Goal: Transaction & Acquisition: Book appointment/travel/reservation

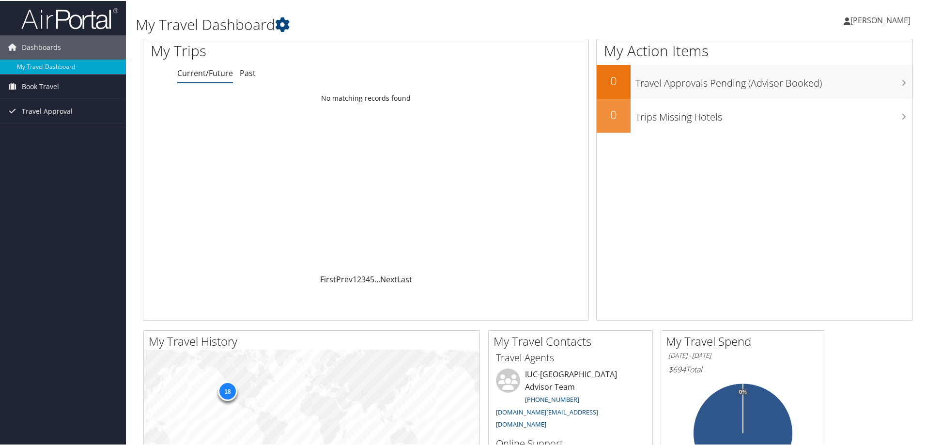
click at [879, 16] on span "[PERSON_NAME]" at bounding box center [880, 19] width 60 height 11
click at [62, 86] on link "Book Travel" at bounding box center [63, 86] width 126 height 24
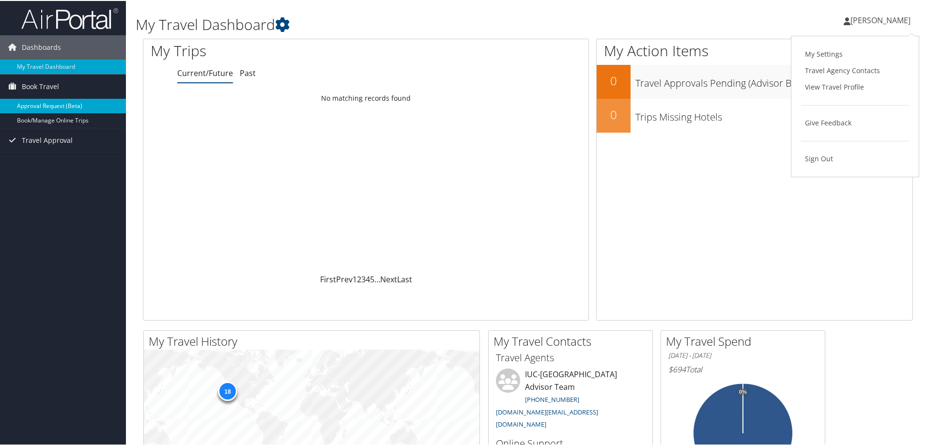
click at [76, 105] on link "Approval Request (Beta)" at bounding box center [63, 105] width 126 height 15
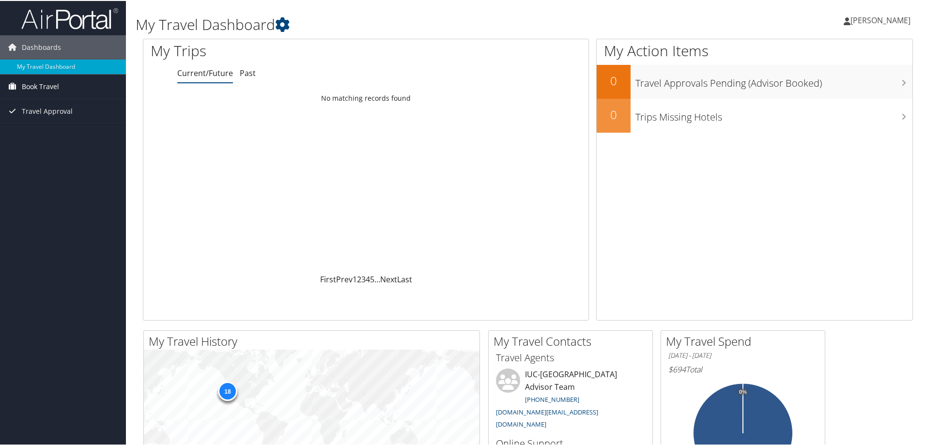
click at [51, 86] on span "Book Travel" at bounding box center [40, 86] width 37 height 24
click at [57, 105] on link "Approval Request (Beta)" at bounding box center [63, 105] width 126 height 15
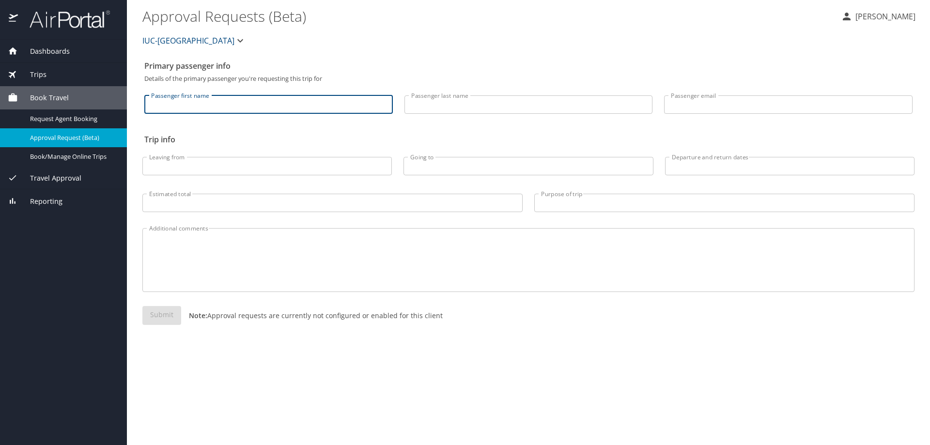
click at [260, 107] on input "Passenger first name" at bounding box center [268, 104] width 248 height 18
type input "Christine"
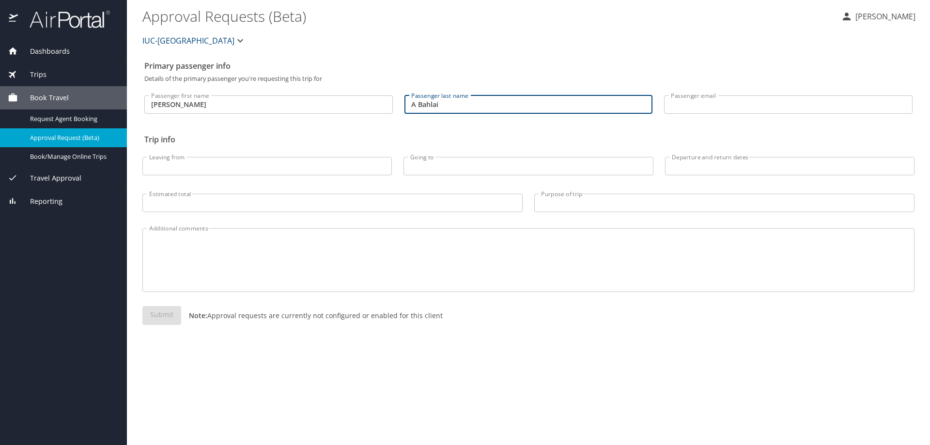
drag, startPoint x: 417, startPoint y: 104, endPoint x: 390, endPoint y: 104, distance: 26.6
click at [390, 104] on div "Passenger first name Christine Passenger first name Passenger last name A Bahla…" at bounding box center [528, 102] width 780 height 40
type input "Bahlai"
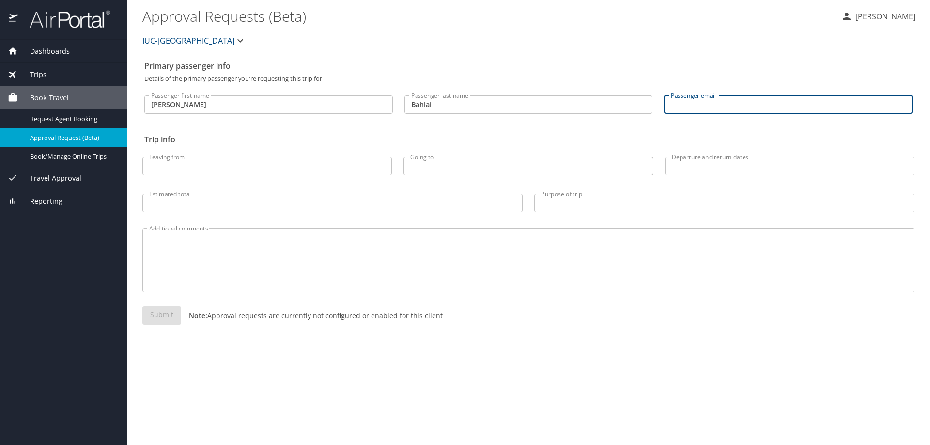
click at [681, 103] on input "Passenger email" at bounding box center [788, 104] width 248 height 18
type input "cbahlai@kent.edu"
click at [203, 168] on input "Leaving from" at bounding box center [266, 166] width 249 height 18
click at [162, 169] on input "cle" at bounding box center [266, 166] width 249 height 18
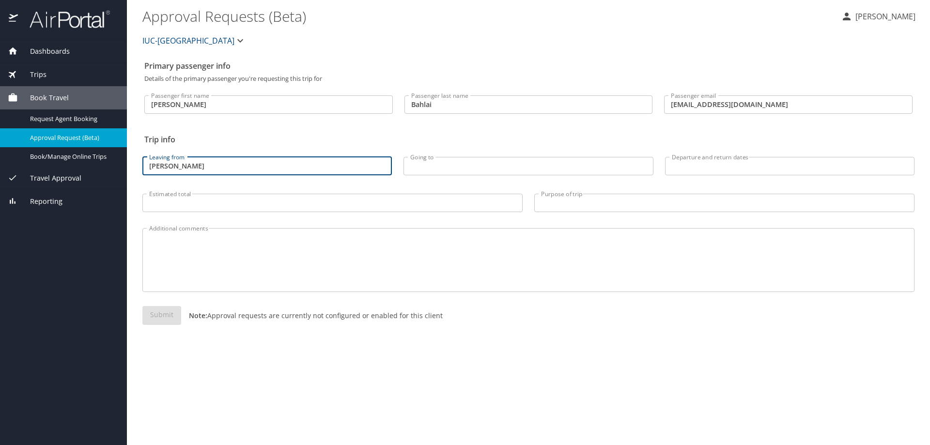
type input "clevland"
click at [488, 167] on input "Going to" at bounding box center [527, 166] width 249 height 18
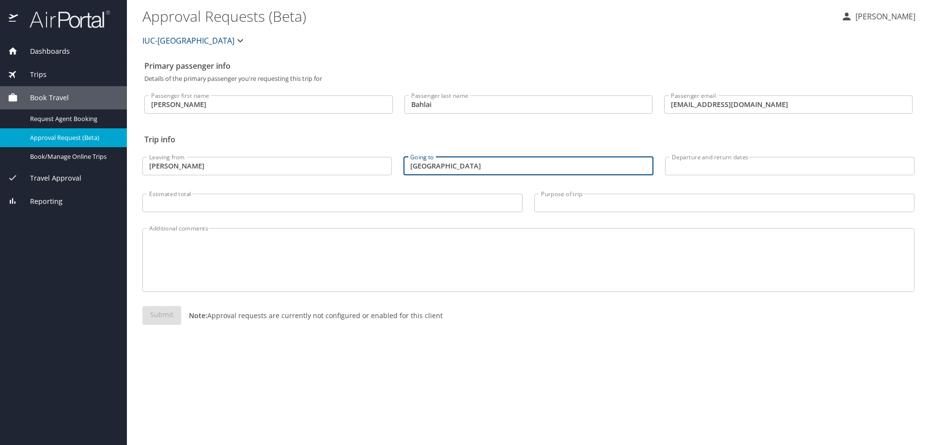
type input "portland"
click at [732, 160] on input "Departure and return dates" at bounding box center [789, 166] width 249 height 18
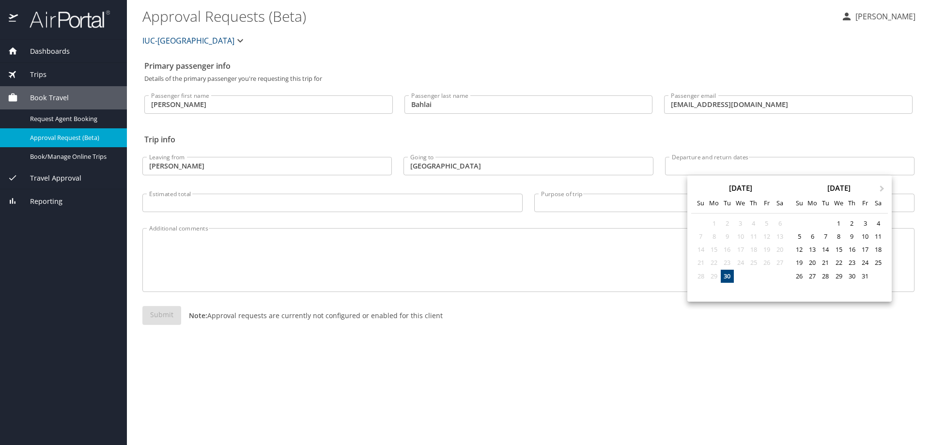
click at [526, 165] on div at bounding box center [465, 222] width 930 height 445
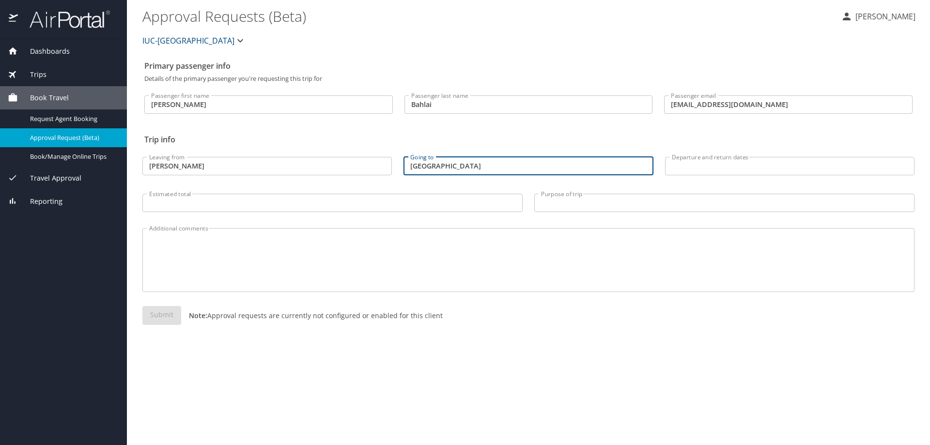
click at [513, 166] on input "portland" at bounding box center [527, 166] width 249 height 18
click at [685, 166] on input "Departure and return dates" at bounding box center [789, 166] width 249 height 18
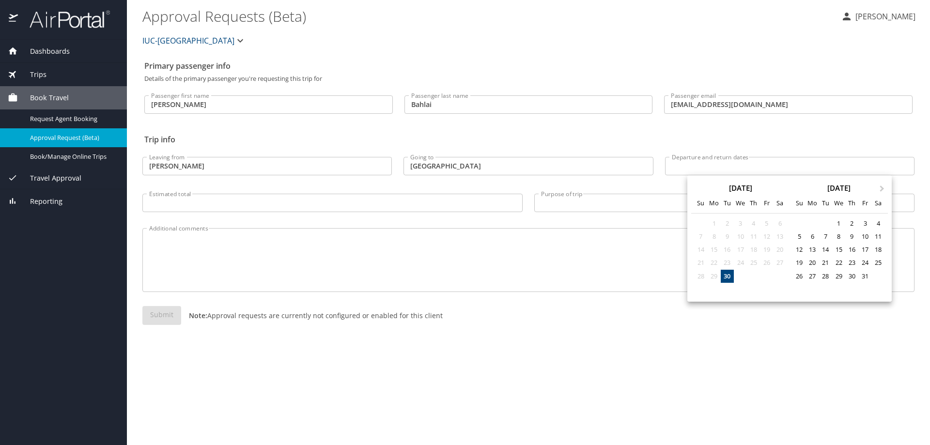
click at [880, 192] on div "October 2025 Su Mo Tu We Th Fr Sa" at bounding box center [838, 195] width 98 height 36
click at [883, 190] on button "Next Month" at bounding box center [882, 183] width 15 height 15
click at [880, 237] on div "8" at bounding box center [878, 236] width 13 height 13
click at [870, 250] on div "14" at bounding box center [864, 249] width 13 height 13
type input "11/08/2025 🠦 11/14/2025"
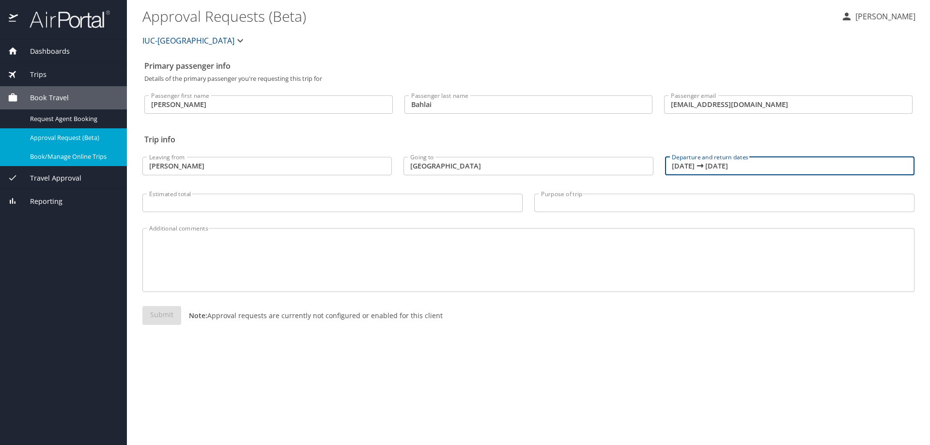
click at [83, 162] on div "Book/Manage Online Trips" at bounding box center [63, 156] width 111 height 11
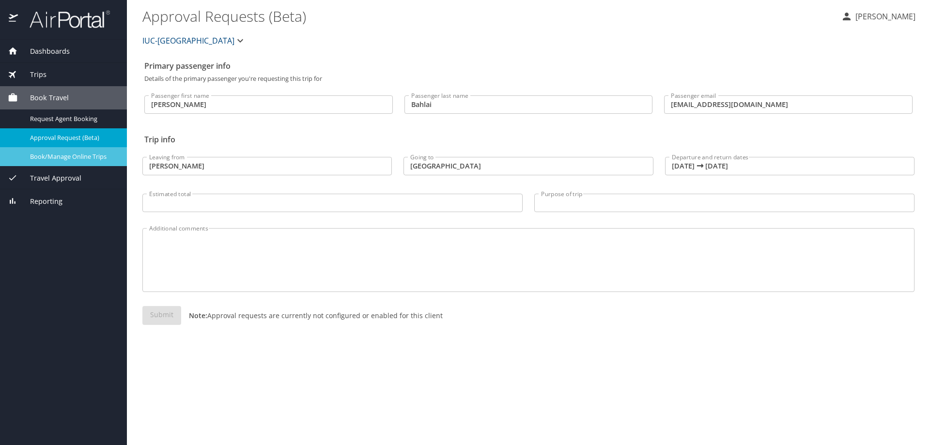
click at [64, 157] on span "Book/Manage Online Trips" at bounding box center [72, 156] width 85 height 9
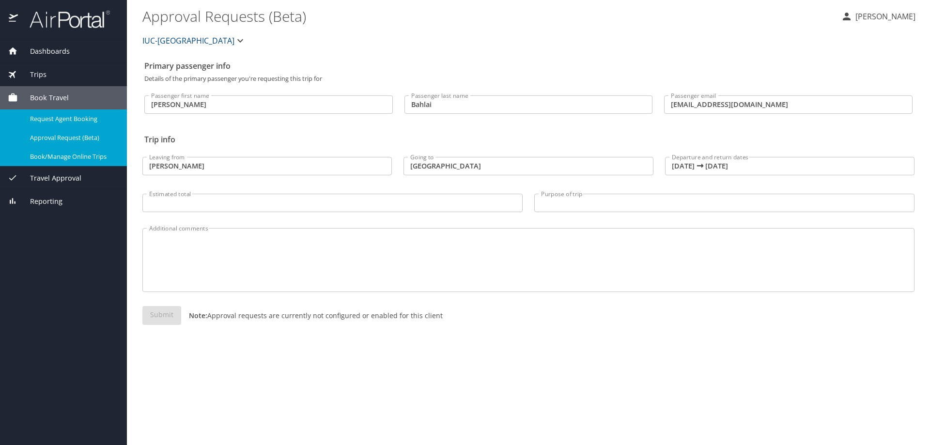
click at [81, 122] on span "Request Agent Booking" at bounding box center [72, 118] width 85 height 9
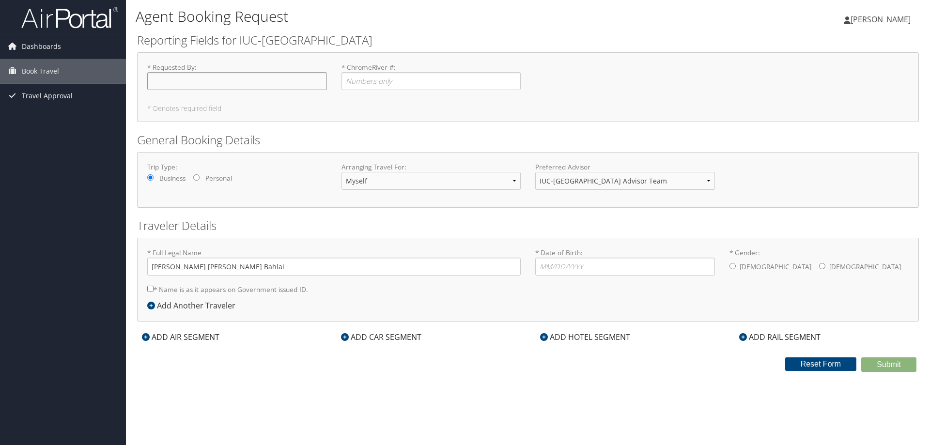
click at [216, 80] on input "* Requested By : Required" at bounding box center [237, 81] width 180 height 18
type input "Christie Bahlai"
click at [394, 175] on select "Myself Another Traveler Guest Traveler" at bounding box center [431, 181] width 180 height 18
click at [341, 172] on select "Myself Another Traveler Guest Traveler" at bounding box center [431, 181] width 180 height 18
click at [599, 177] on select "IUC-Kent State University Advisor Team" at bounding box center [625, 181] width 180 height 18
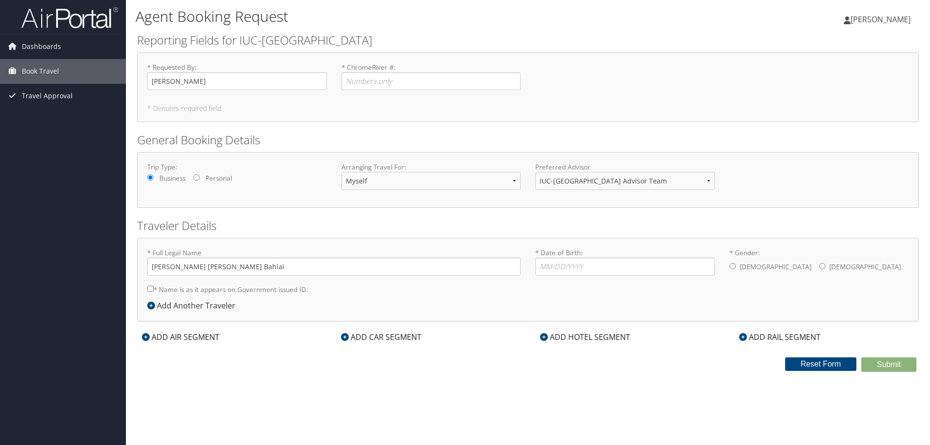
click at [891, 159] on div "Trip Type: Business Personal Arranging Travel For: Myself Another Traveler Gues…" at bounding box center [528, 180] width 782 height 56
click at [567, 268] on input "* Date of Birth: Invalid Date" at bounding box center [625, 267] width 180 height 18
type input "02/08/1981"
click at [819, 266] on input "* Gender: Male Female" at bounding box center [822, 266] width 6 height 6
radio input "true"
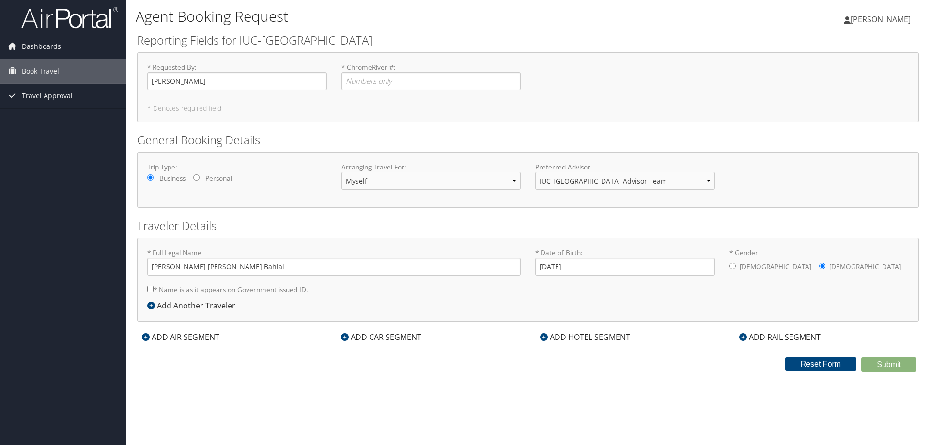
click at [150, 286] on input "* Name is as it appears on Government issued ID." at bounding box center [150, 289] width 6 height 6
checkbox input "true"
click at [152, 305] on icon at bounding box center [151, 306] width 8 height 8
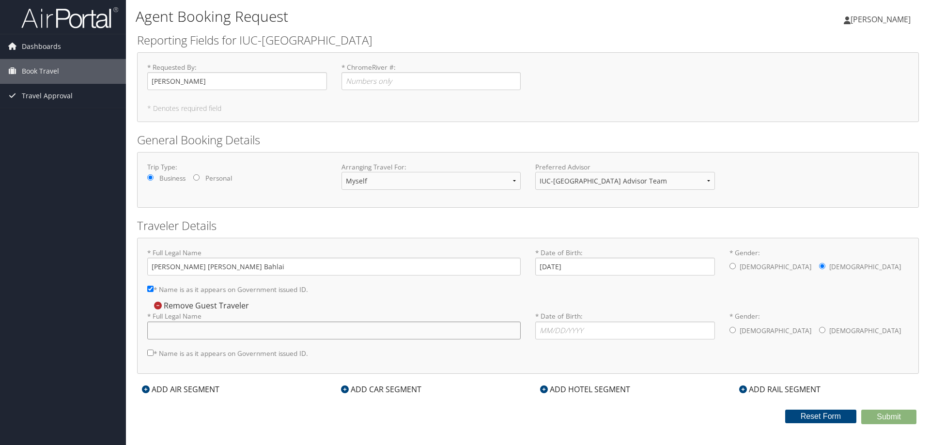
click at [170, 332] on input "* Full Legal Name" at bounding box center [333, 331] width 373 height 18
type input "Wesley Bahlai-Gerrath"
click at [557, 331] on input "* Date of Birth: Invalid Date" at bounding box center [625, 331] width 180 height 18
type input "01/21/2201"
click at [732, 331] on input "* Gender: Male Female" at bounding box center [732, 330] width 6 height 6
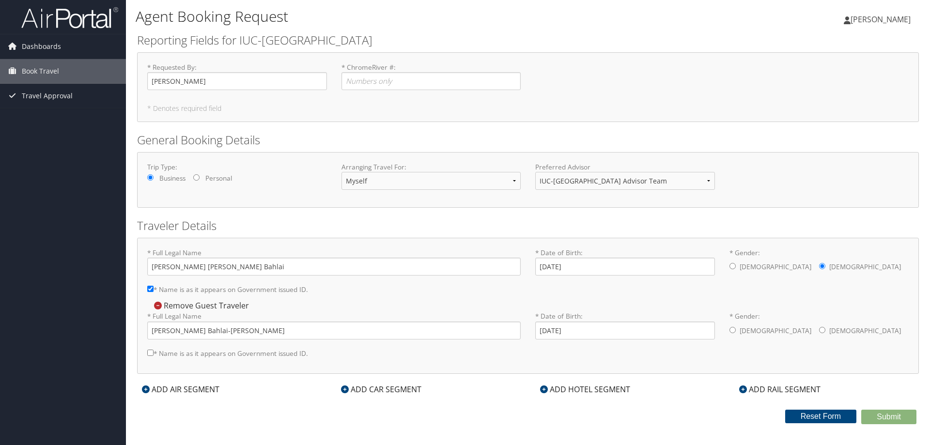
radio input "true"
drag, startPoint x: 582, startPoint y: 328, endPoint x: 563, endPoint y: 331, distance: 19.2
click at [563, 331] on input "01/21/2201" at bounding box center [625, 331] width 180 height 18
type input "01/21/2015"
click at [150, 354] on input "* Name is as it appears on Government issued ID." at bounding box center [150, 353] width 6 height 6
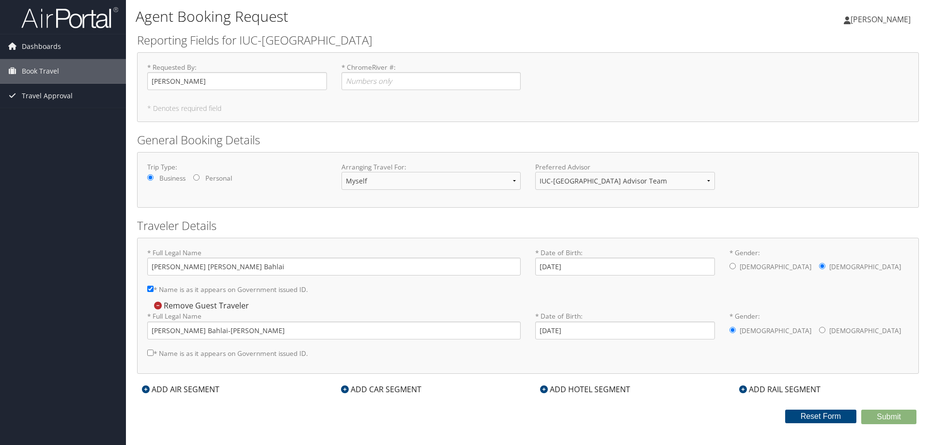
checkbox input "true"
paste input "0100-0163-8849"
type input "0100-0163-8849"
click at [189, 392] on div "ADD AIR SEGMENT" at bounding box center [180, 390] width 87 height 12
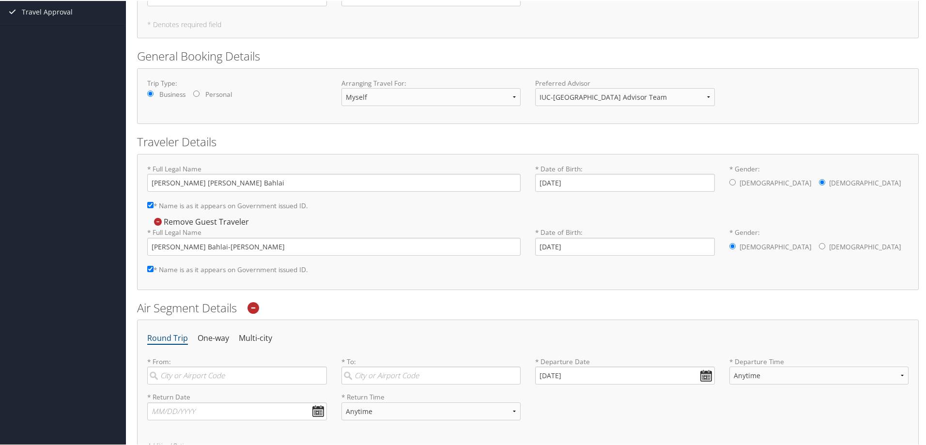
scroll to position [194, 0]
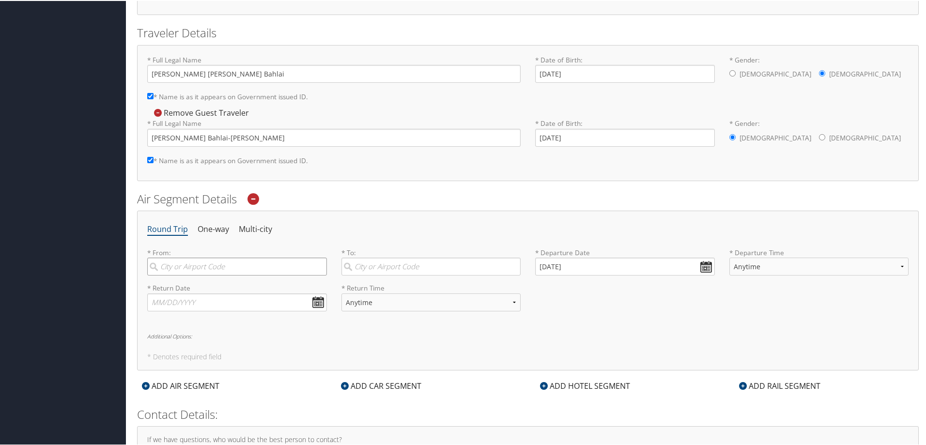
click at [216, 264] on input "search" at bounding box center [237, 266] width 180 height 18
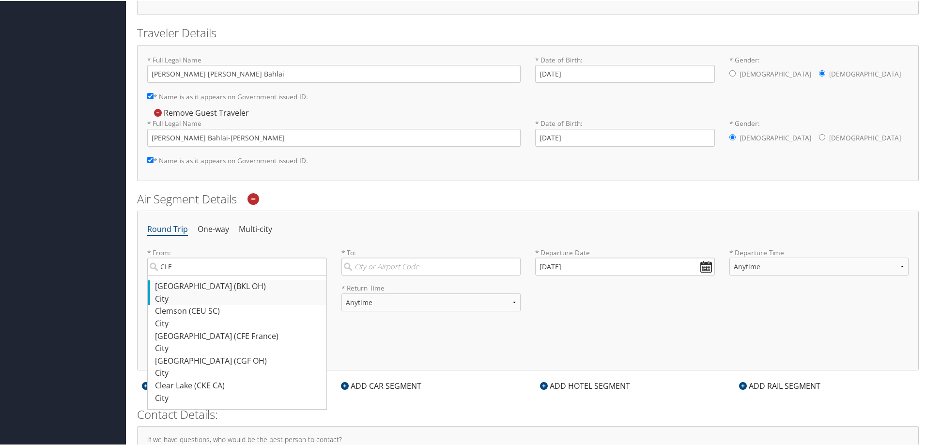
click at [235, 284] on div "Cleveland (BKL OH)" at bounding box center [238, 285] width 167 height 13
click at [235, 275] on input "CLE" at bounding box center [237, 266] width 180 height 18
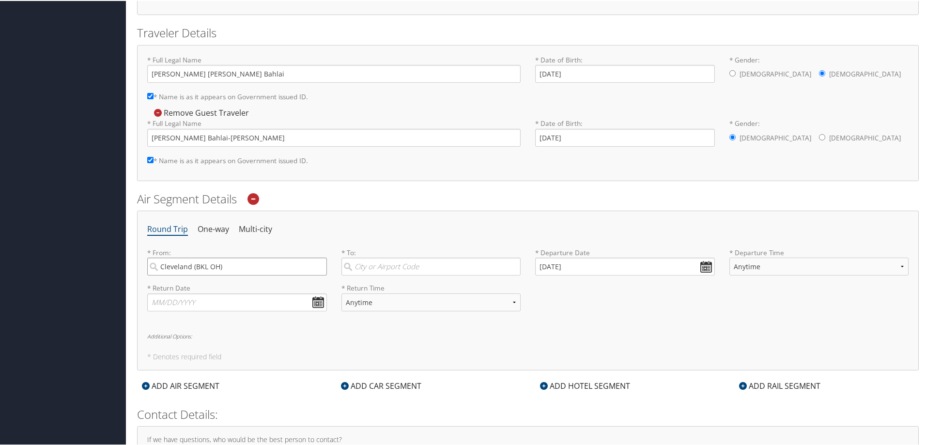
click at [236, 261] on input "Cleveland (BKL OH)" at bounding box center [237, 266] width 180 height 18
drag, startPoint x: 237, startPoint y: 266, endPoint x: 190, endPoint y: 267, distance: 47.5
click at [190, 267] on input "Cleveland (BKL OH)" at bounding box center [237, 266] width 180 height 18
click at [184, 339] on div "Cleveland (CLE OH)" at bounding box center [238, 335] width 167 height 13
click at [184, 275] on input "Cleveland" at bounding box center [237, 266] width 180 height 18
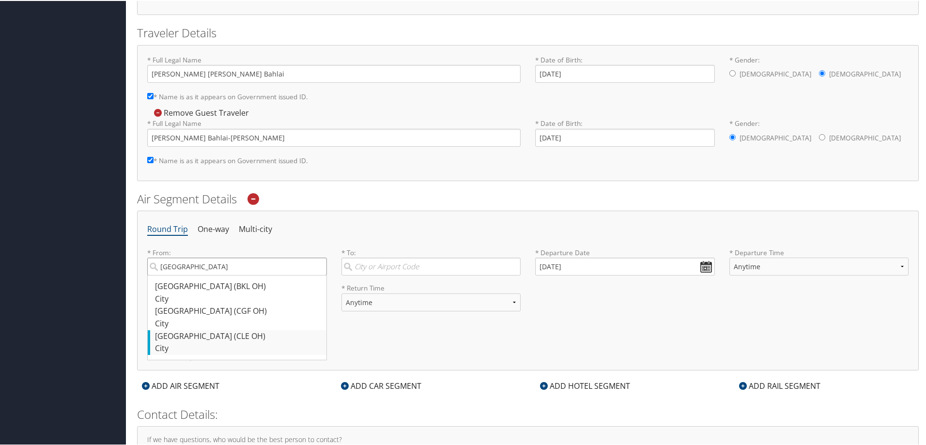
type input "Cleveland (CLE OH)"
click at [370, 263] on input "search" at bounding box center [431, 266] width 180 height 18
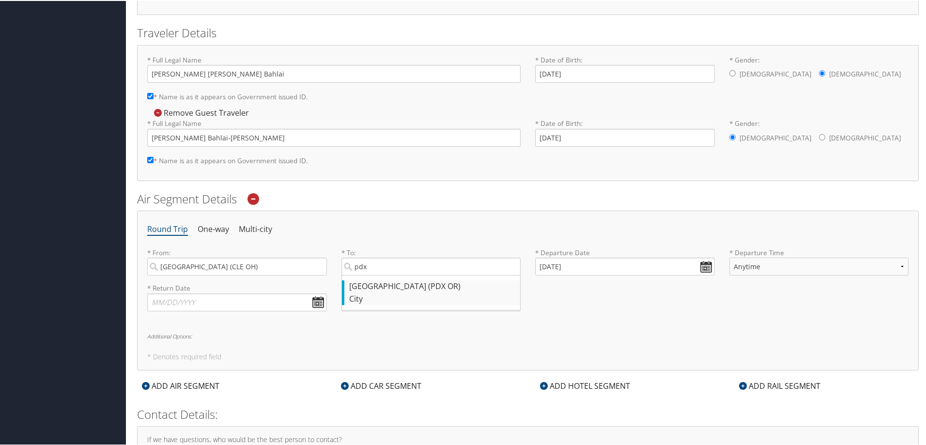
click at [379, 286] on div "Portland (PDX OR)" at bounding box center [432, 285] width 167 height 13
click at [379, 275] on input "pdx" at bounding box center [431, 266] width 180 height 18
type input "Portland (PDX OR)"
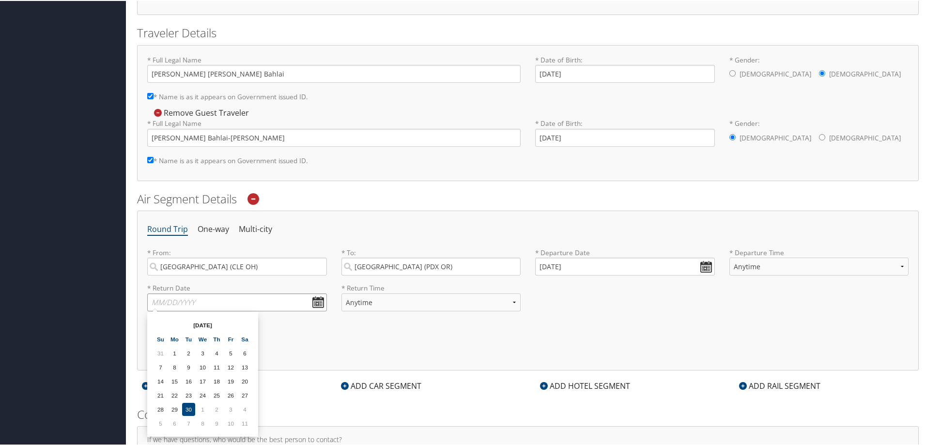
click at [209, 301] on input "text" at bounding box center [237, 301] width 180 height 18
click at [630, 258] on input "[DATE]" at bounding box center [625, 266] width 180 height 18
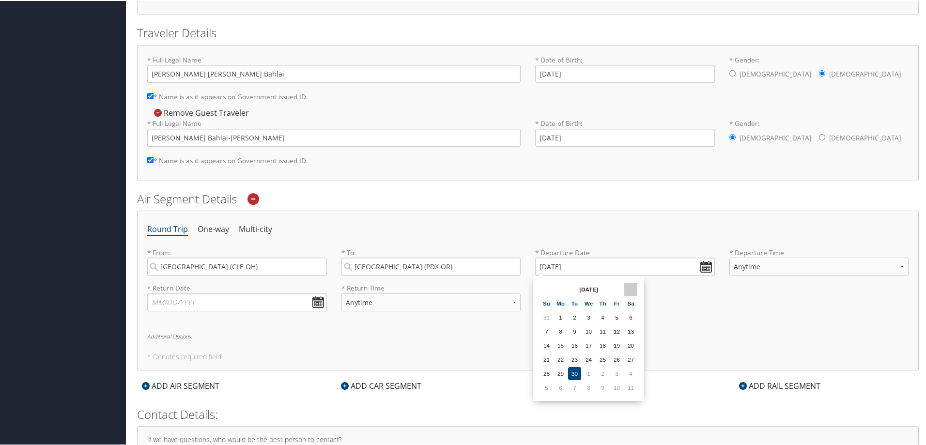
click at [634, 289] on th at bounding box center [630, 288] width 13 height 13
click at [632, 289] on th at bounding box center [630, 288] width 13 height 13
click at [634, 335] on td "8" at bounding box center [630, 330] width 13 height 13
type input "11/08/2025"
click at [798, 264] on select "Anytime Early Morning (5AM-7AM) Morning (7AM-12PM) Afternoon (12PM-5PM) Evening…" at bounding box center [819, 266] width 180 height 18
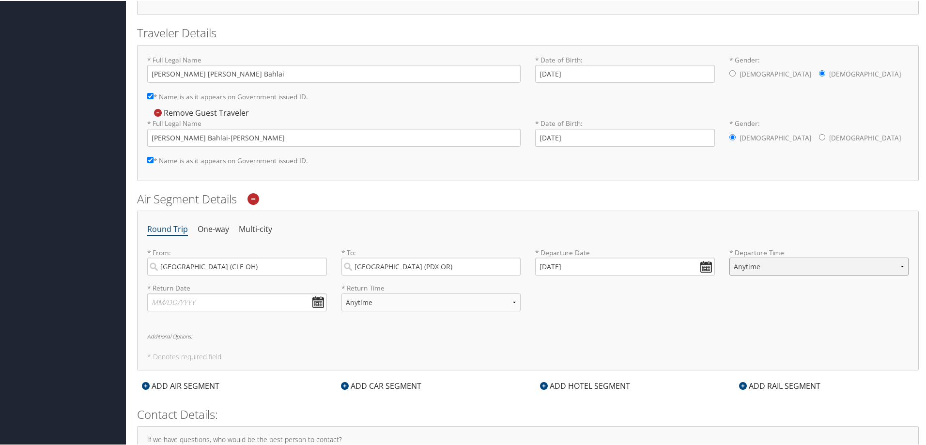
select select "12PM-5PM"
click at [729, 257] on select "Anytime Early Morning (5AM-7AM) Morning (7AM-12PM) Afternoon (12PM-5PM) Evening…" at bounding box center [819, 266] width 180 height 18
click at [237, 303] on input "text" at bounding box center [237, 301] width 180 height 18
click at [246, 323] on th at bounding box center [244, 324] width 13 height 13
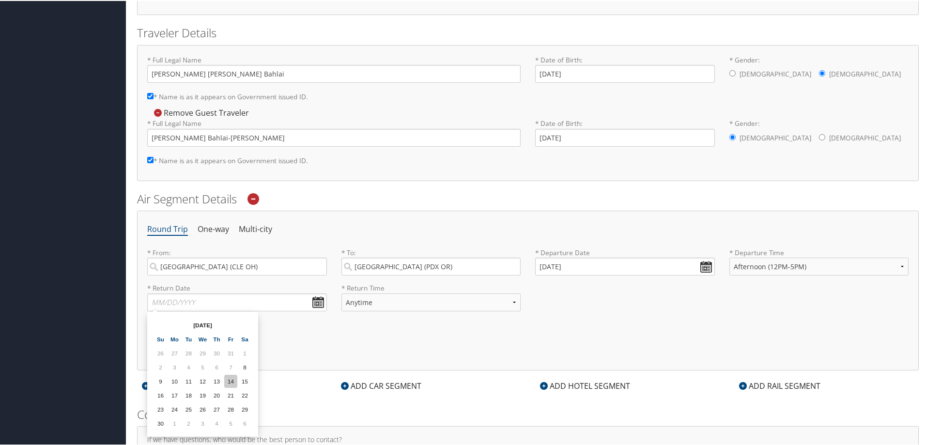
click at [234, 379] on td "14" at bounding box center [230, 380] width 13 height 13
type input "11/14/2025"
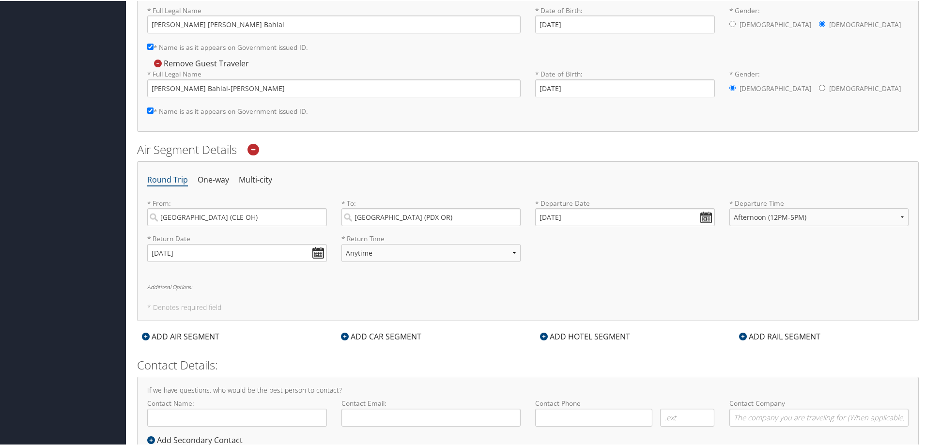
scroll to position [229, 0]
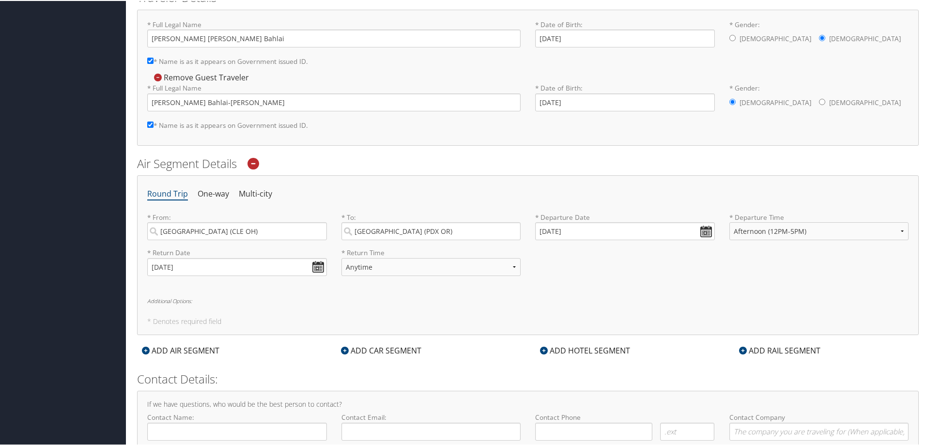
click at [214, 301] on h6 "Additional Options:" at bounding box center [527, 299] width 761 height 5
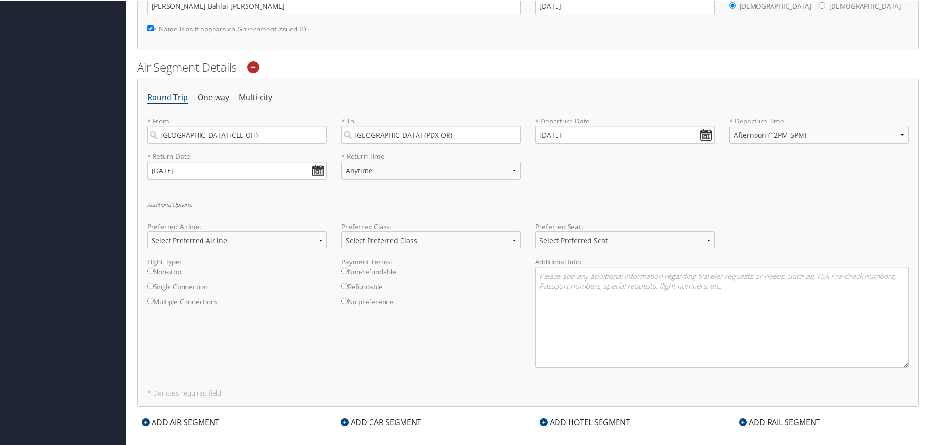
scroll to position [326, 0]
click at [659, 242] on select "Select Preferred Seat Aisle Window Middle" at bounding box center [625, 239] width 180 height 18
select select "Window"
click at [535, 230] on select "Select Preferred Seat Aisle Window Middle" at bounding box center [625, 239] width 180 height 18
click at [587, 288] on textarea at bounding box center [721, 315] width 373 height 101
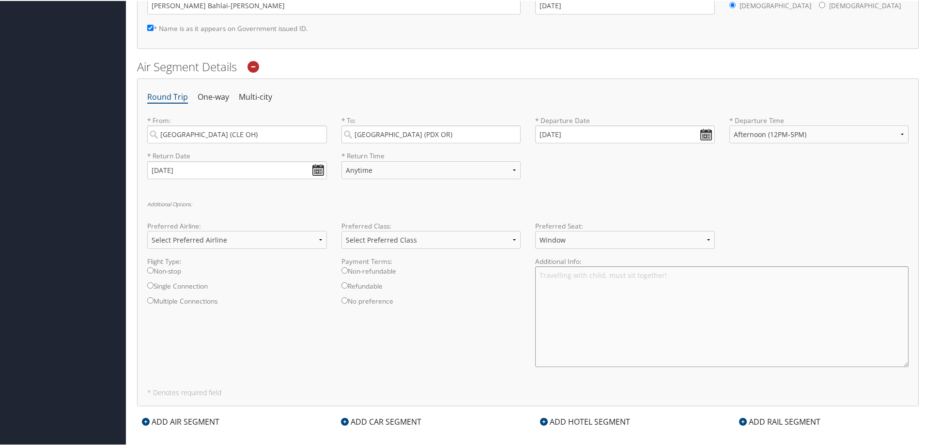
paste textarea "0100-0163-8849"
click at [680, 275] on textarea "Travelling with child, must sit together!" at bounding box center [721, 315] width 373 height 101
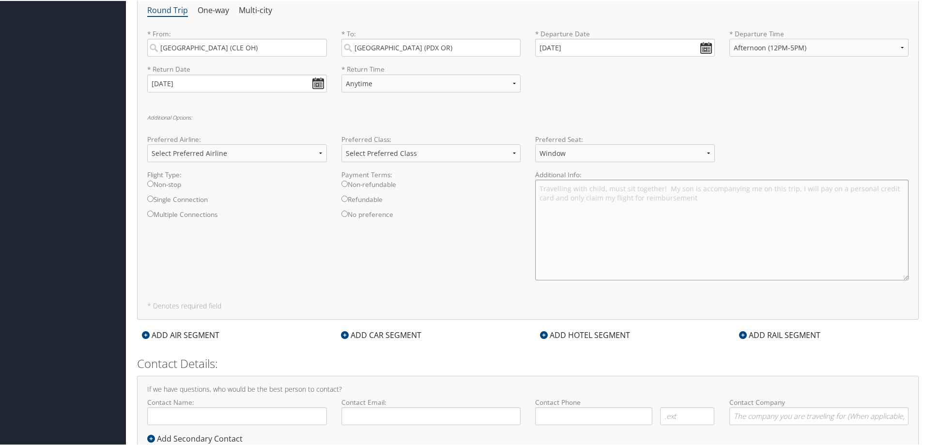
scroll to position [446, 0]
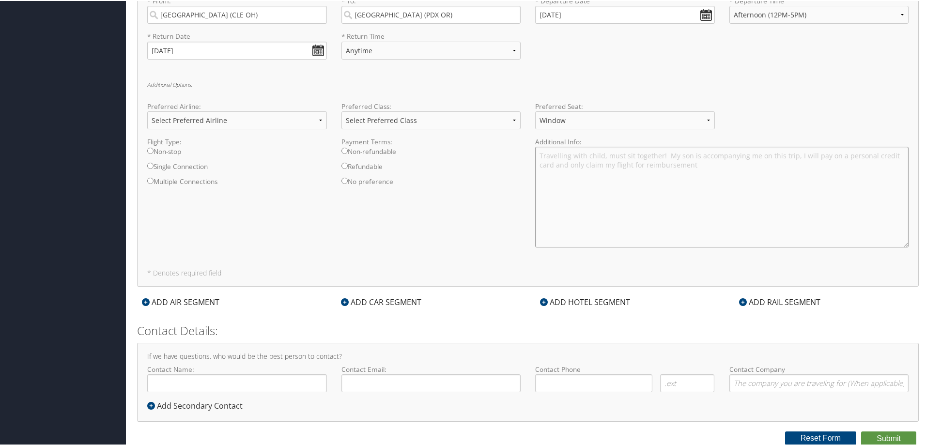
type textarea "Travelling with child, must sit together! My son is accompanying me on this tri…"
click at [205, 380] on input "Contact Name:" at bounding box center [237, 382] width 180 height 18
type input "Christine A Bahlai"
type input "cbahlai@kent.edu"
type input "( ) -"
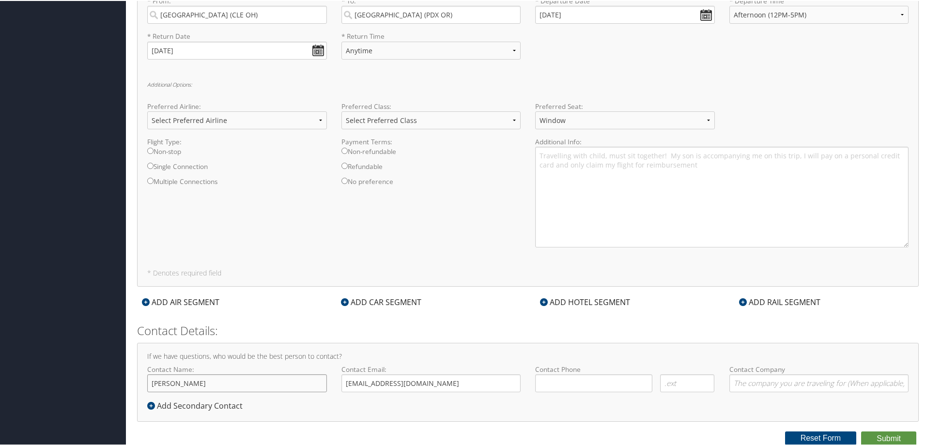
drag, startPoint x: 189, startPoint y: 384, endPoint x: 172, endPoint y: 384, distance: 16.9
click at [172, 384] on input "Christine A Bahlai" at bounding box center [237, 382] width 180 height 18
type input "ChristieBahlai"
click at [545, 383] on input "( ) -" at bounding box center [593, 382] width 117 height 18
type input "( ) -"
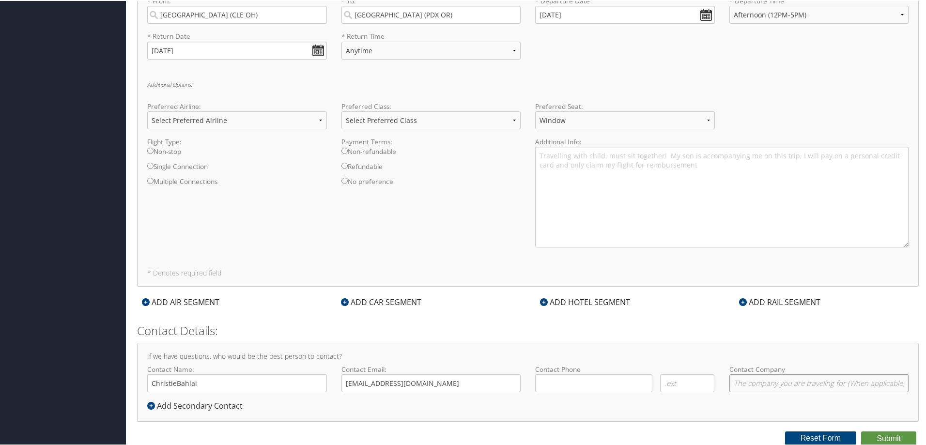
type input "Kent State University"
type input "( ) -"
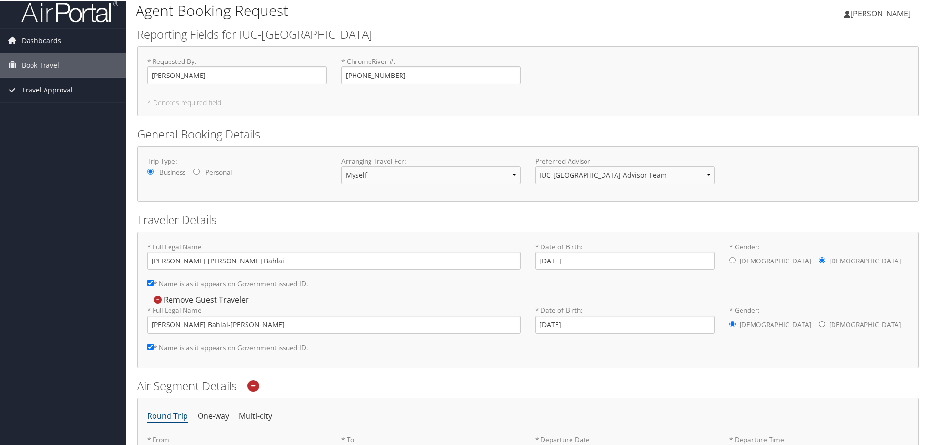
scroll to position [0, 0]
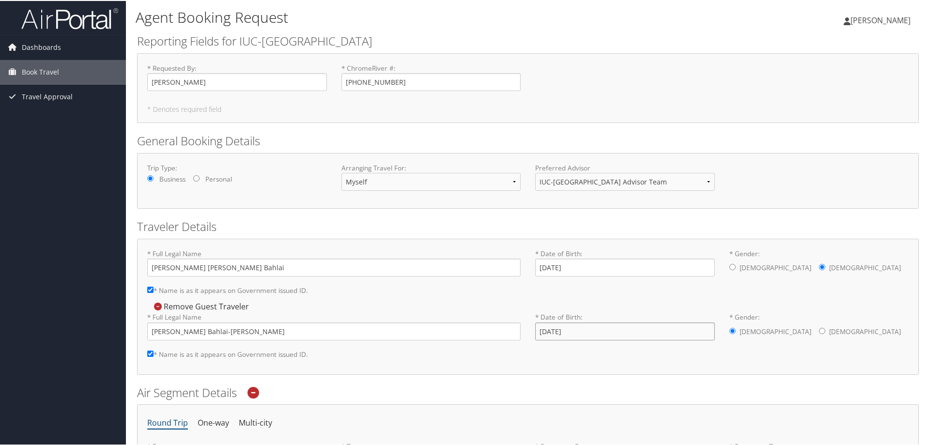
click at [546, 332] on input "01/21/2015" at bounding box center [625, 331] width 180 height 18
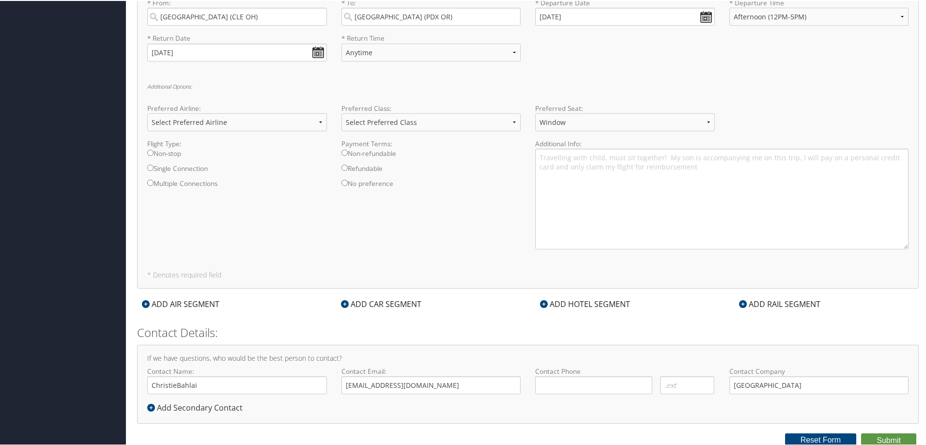
scroll to position [446, 0]
type input "02/12/2015"
click at [178, 383] on input "ChristieBahlai" at bounding box center [237, 382] width 180 height 18
click at [175, 382] on input "ChristieBahlai" at bounding box center [237, 382] width 180 height 18
type input "Christie Bahlai"
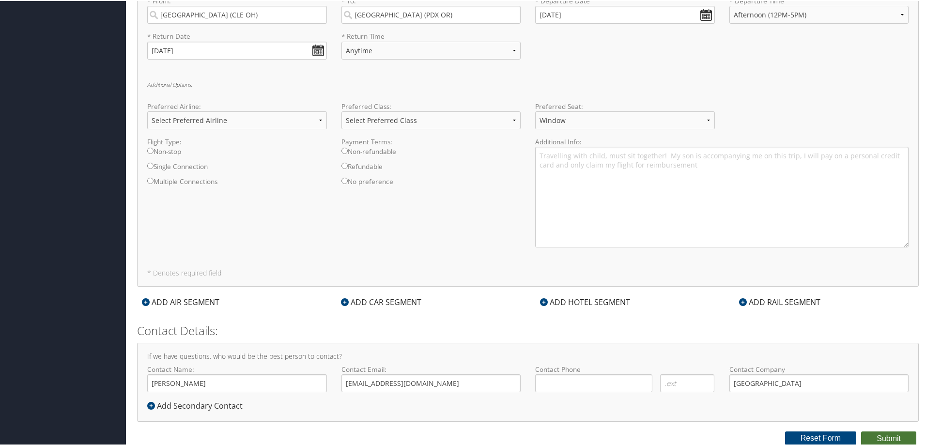
click at [885, 436] on button "Submit" at bounding box center [888, 437] width 55 height 15
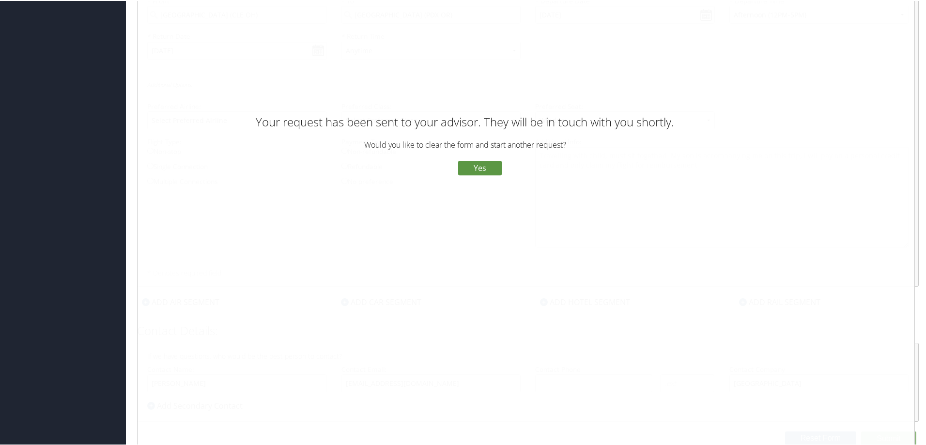
drag, startPoint x: 442, startPoint y: 169, endPoint x: 510, endPoint y: 115, distance: 87.6
click at [442, 169] on button "No" at bounding box center [440, 167] width 25 height 16
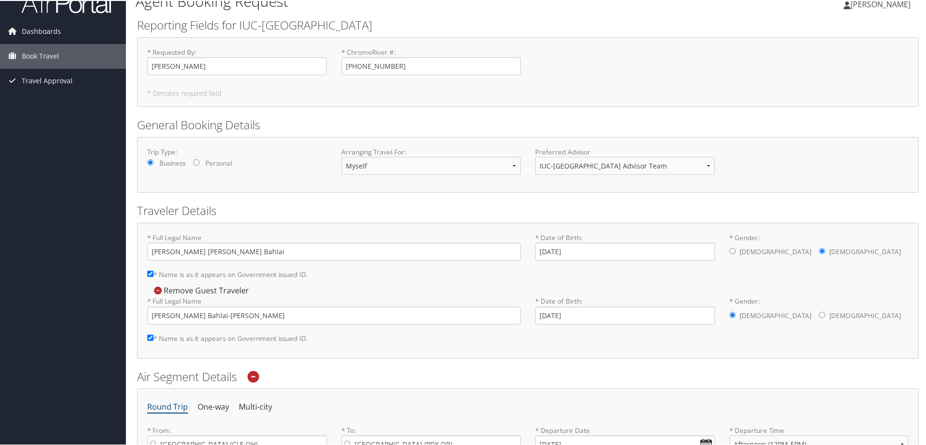
scroll to position [0, 0]
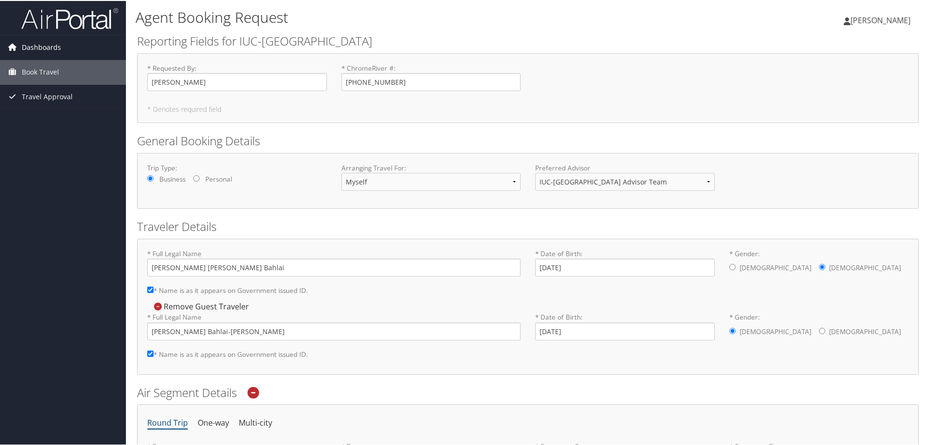
click at [63, 52] on link "Dashboards" at bounding box center [63, 46] width 126 height 24
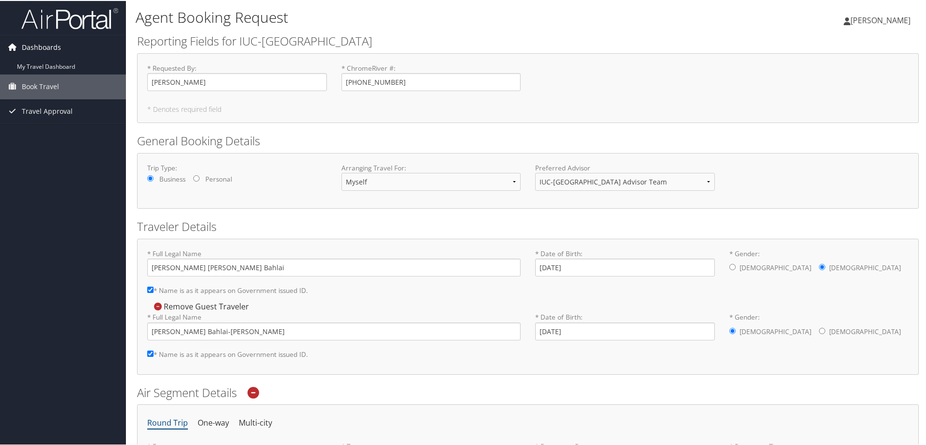
click at [52, 47] on span "Dashboards" at bounding box center [41, 46] width 39 height 24
click at [27, 69] on span "Book Travel" at bounding box center [40, 71] width 37 height 24
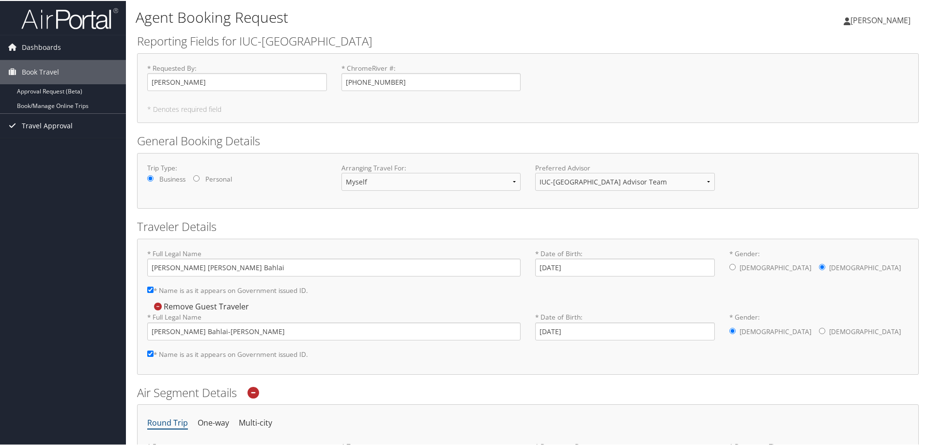
click at [37, 123] on span "Travel Approval" at bounding box center [47, 125] width 51 height 24
click at [52, 159] on link "Approved Trips" at bounding box center [63, 159] width 126 height 15
